Goal: Navigation & Orientation: Understand site structure

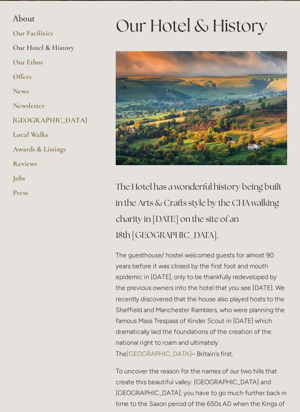
scroll to position [168, 0]
click at [77, 49] on link "Our Hotel & History" at bounding box center [51, 50] width 77 height 14
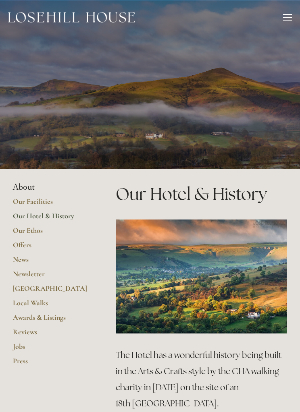
click at [78, 210] on link "Our Facilities" at bounding box center [51, 204] width 77 height 14
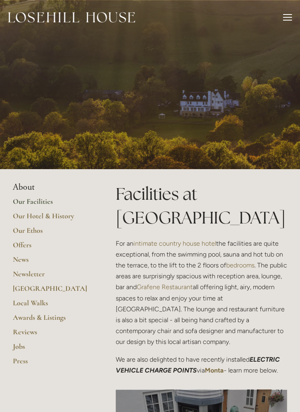
click at [41, 244] on link "Offers" at bounding box center [51, 247] width 77 height 14
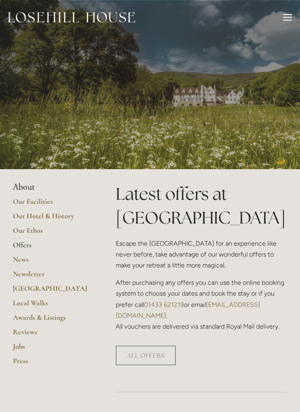
click at [38, 329] on link "Reviews" at bounding box center [51, 334] width 77 height 14
